Goal: Information Seeking & Learning: Learn about a topic

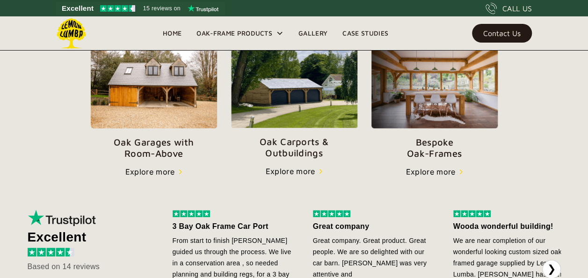
scroll to position [342, 0]
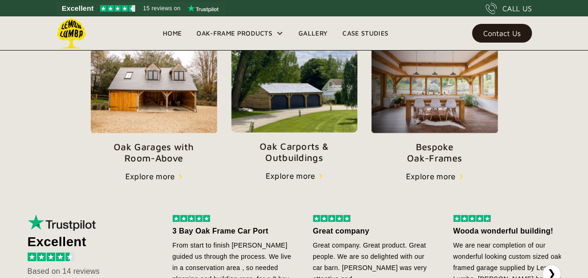
click at [317, 82] on img at bounding box center [294, 89] width 126 height 86
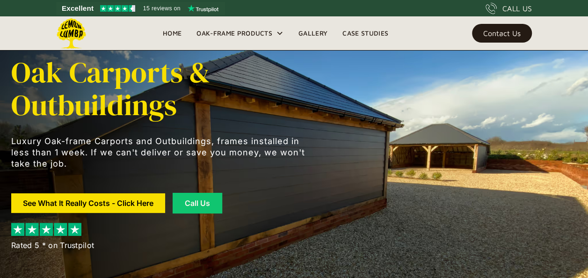
click at [331, 165] on div "Oak Carports & Outbuildings Luxury Oak-frame Carports and Outbuildings, frames …" at bounding box center [293, 153] width 565 height 307
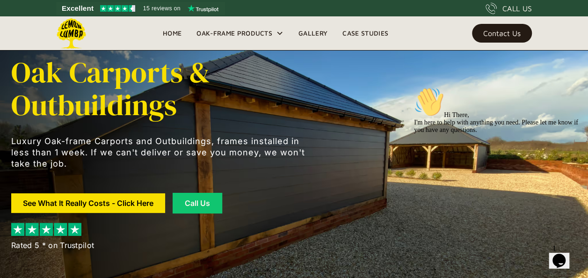
click at [370, 156] on div "Oak Carports & Outbuildings Luxury Oak-frame Carports and Outbuildings, frames …" at bounding box center [293, 153] width 565 height 307
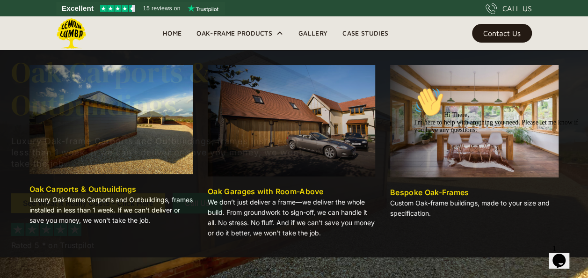
click at [226, 29] on div "Oak-Frame Products" at bounding box center [234, 33] width 76 height 11
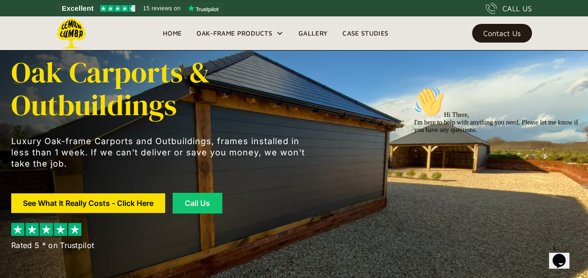
click at [226, 29] on div "Oak-Frame Products" at bounding box center [234, 33] width 76 height 11
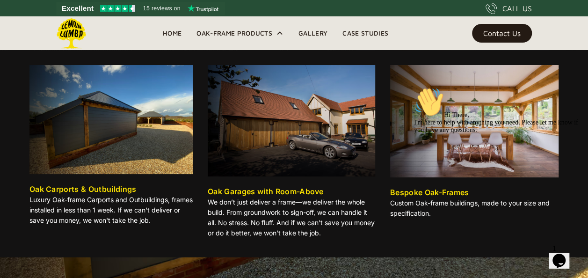
click at [95, 144] on img at bounding box center [110, 119] width 163 height 109
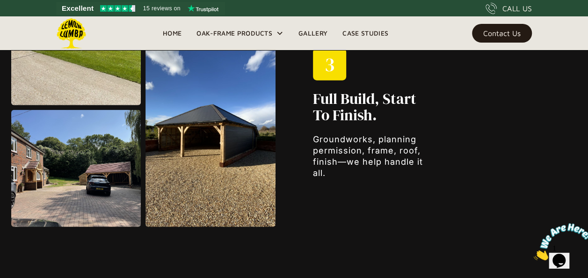
scroll to position [1107, 0]
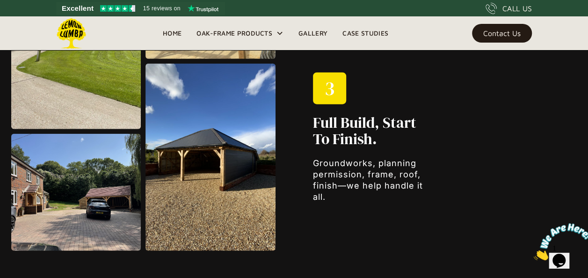
click at [188, 148] on img at bounding box center [209, 157] width 129 height 187
click at [359, 36] on link "Case Studies" at bounding box center [365, 33] width 61 height 14
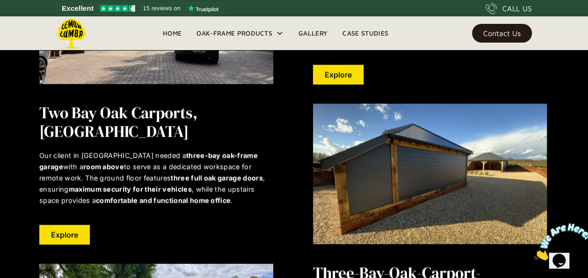
scroll to position [863, 0]
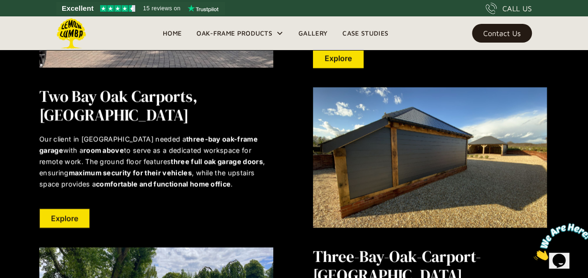
click at [81, 208] on link "Explore" at bounding box center [64, 218] width 50 height 20
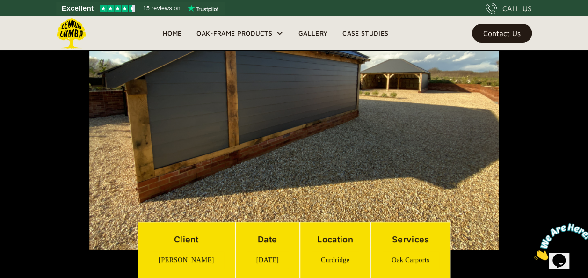
scroll to position [245, 0]
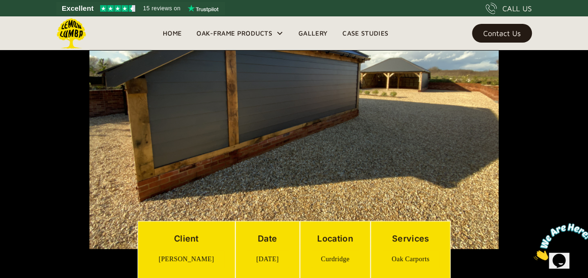
click at [370, 225] on div "Services Oak Carports" at bounding box center [410, 250] width 80 height 58
click at [323, 228] on div "Location Curdridge" at bounding box center [335, 250] width 71 height 58
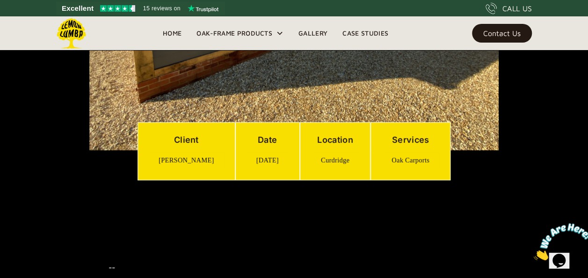
scroll to position [0, 0]
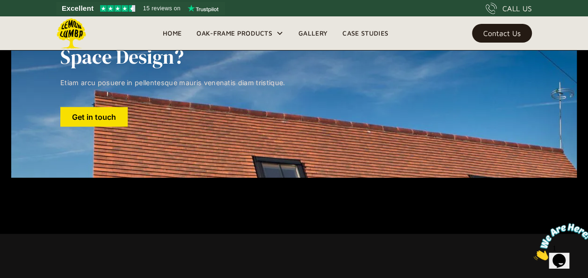
scroll to position [2898, 0]
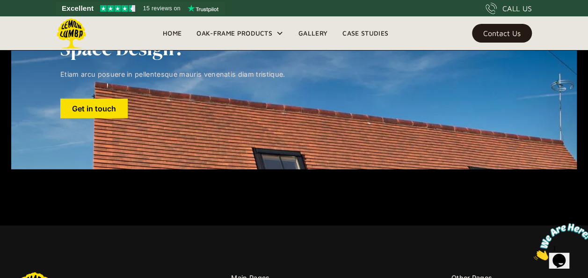
drag, startPoint x: 591, startPoint y: 153, endPoint x: 57, endPoint y: 21, distance: 550.0
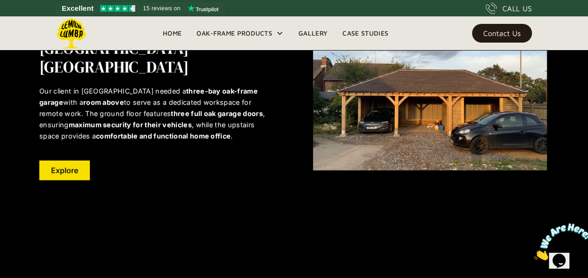
scroll to position [1586, 0]
